Goal: Find specific page/section: Find specific page/section

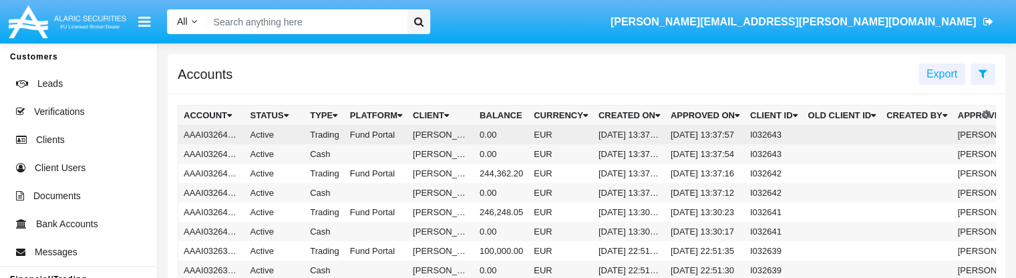
click at [291, 132] on td "Active" at bounding box center [275, 134] width 60 height 19
